Goal: Transaction & Acquisition: Purchase product/service

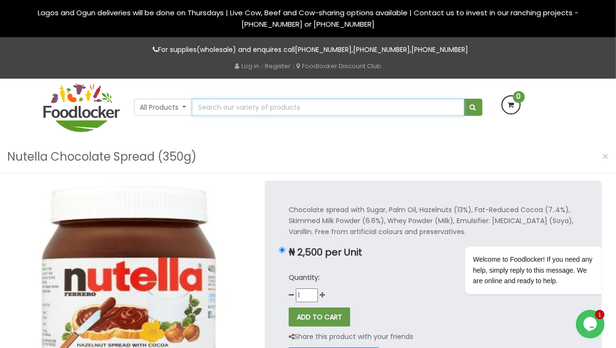
click at [327, 109] on input "text" at bounding box center [328, 107] width 272 height 17
type input "Strawberry Jam"
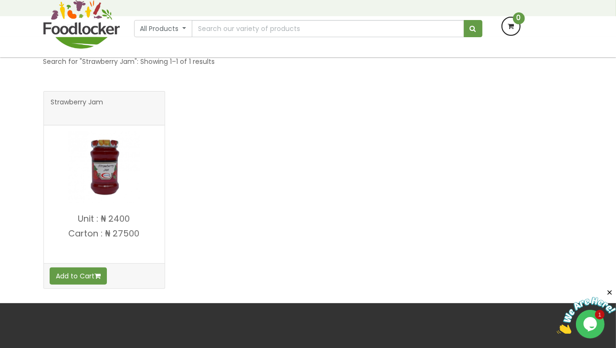
scroll to position [143, 0]
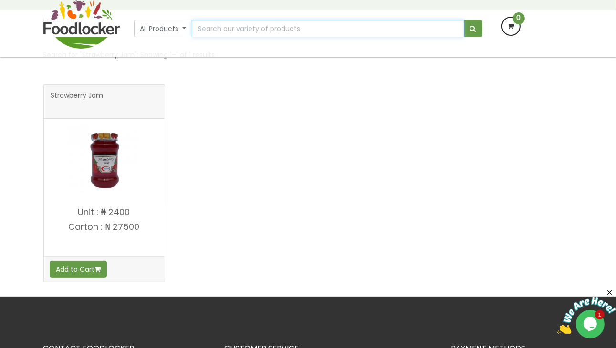
click at [292, 27] on input "text" at bounding box center [328, 28] width 272 height 17
type input "butter"
click at [473, 30] on span "submit" at bounding box center [473, 28] width 6 height 7
